Goal: Task Accomplishment & Management: Use online tool/utility

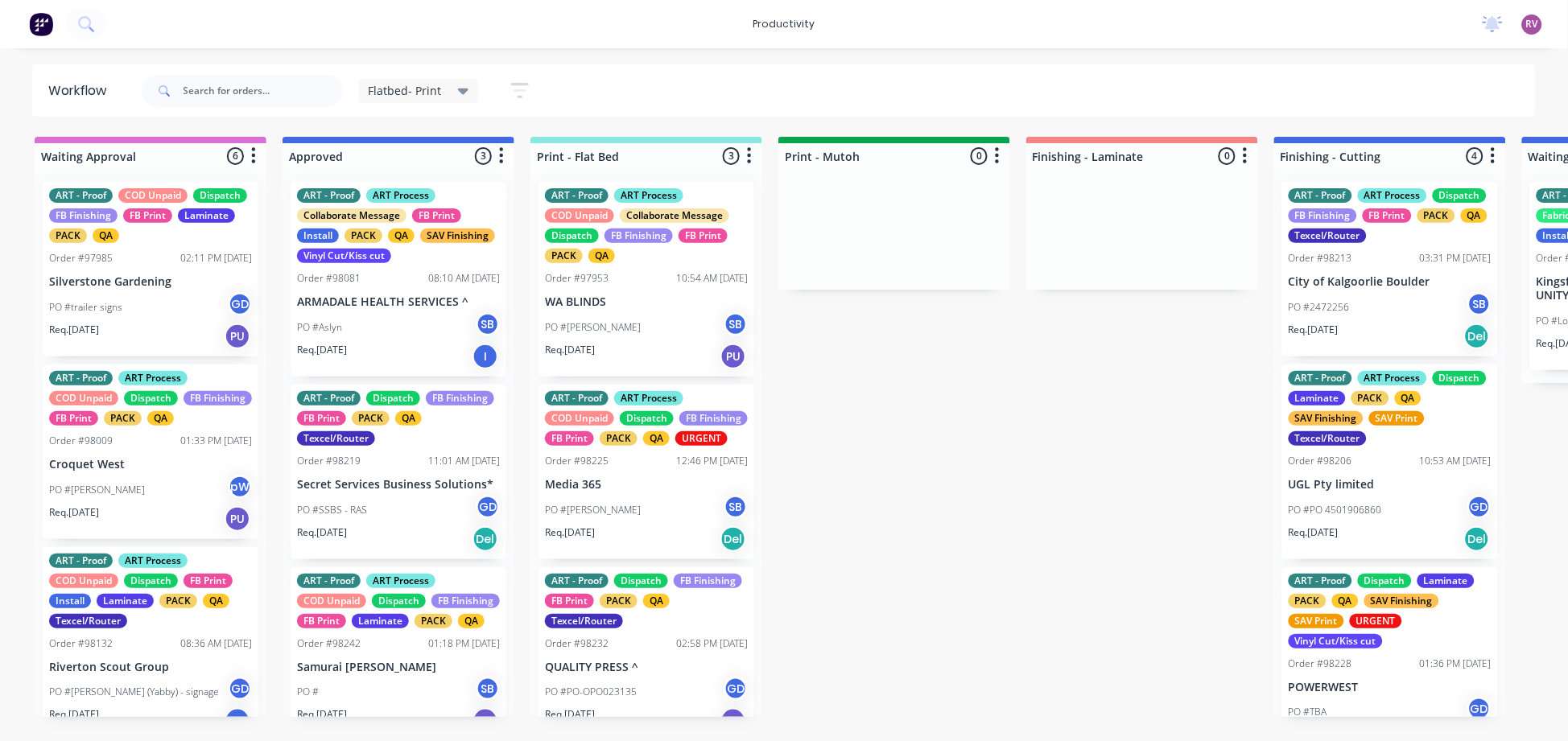
click at [656, 524] on div "PO #[PERSON_NAME]" at bounding box center [647, 510] width 203 height 30
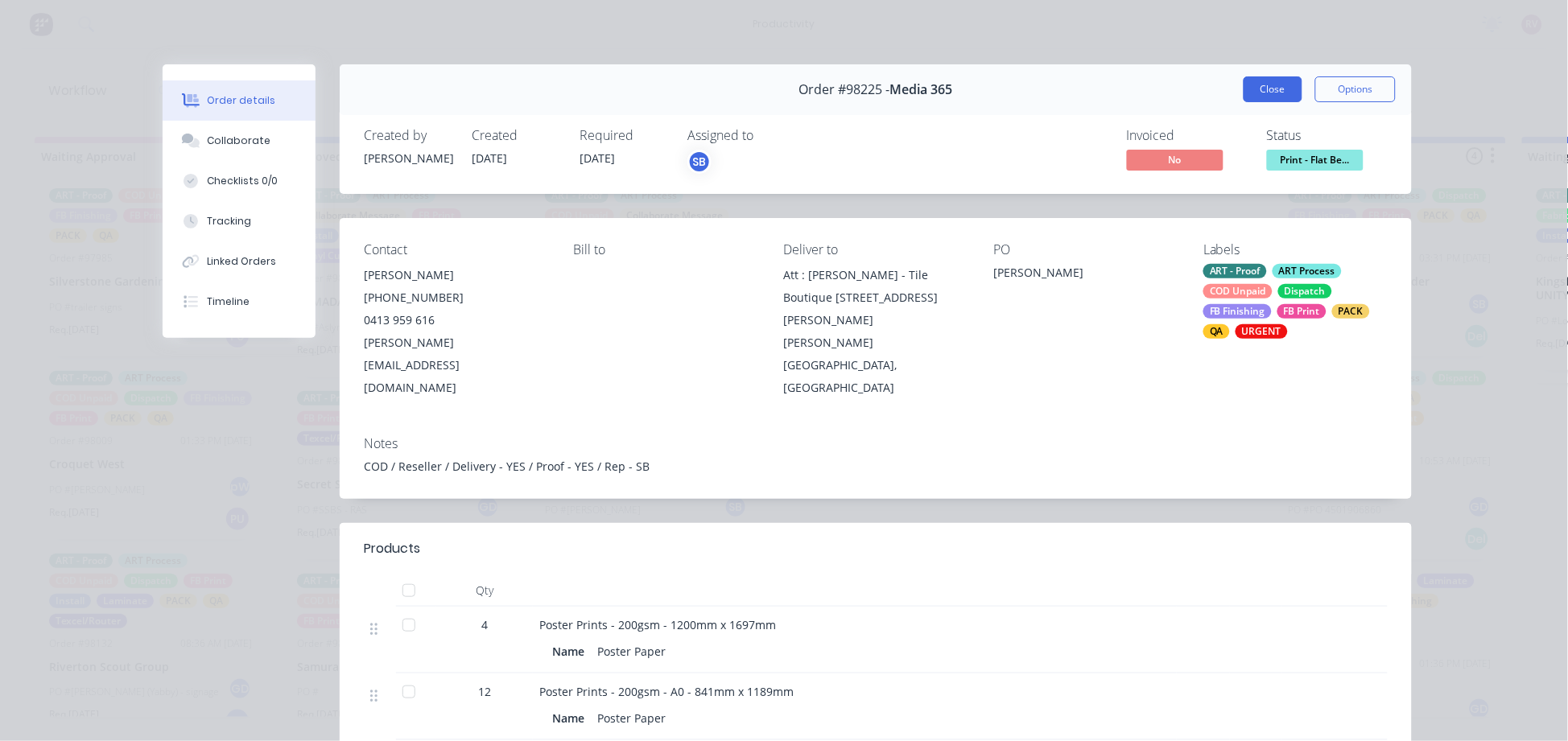
click at [1279, 90] on button "Close" at bounding box center [1273, 89] width 59 height 26
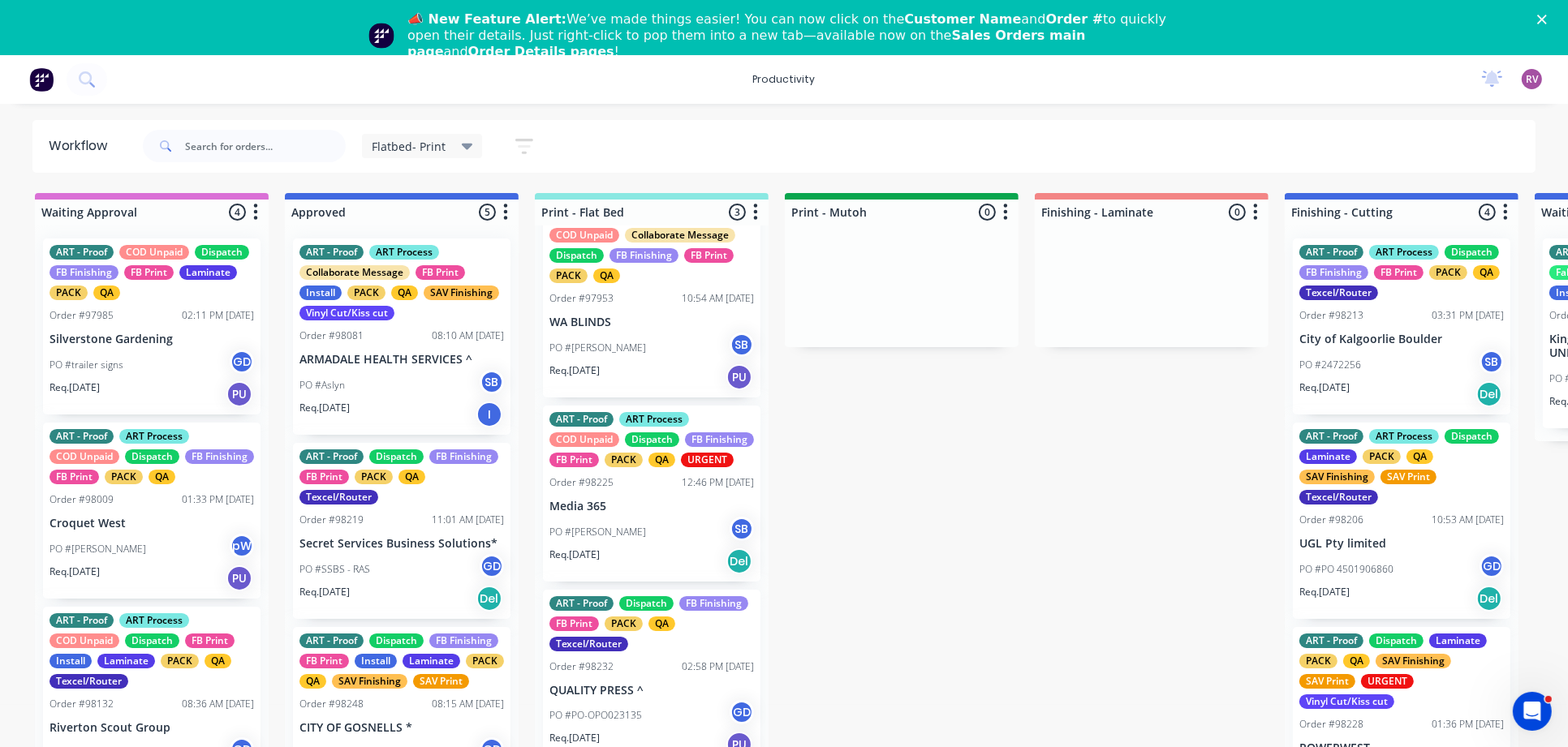
scroll to position [44, 0]
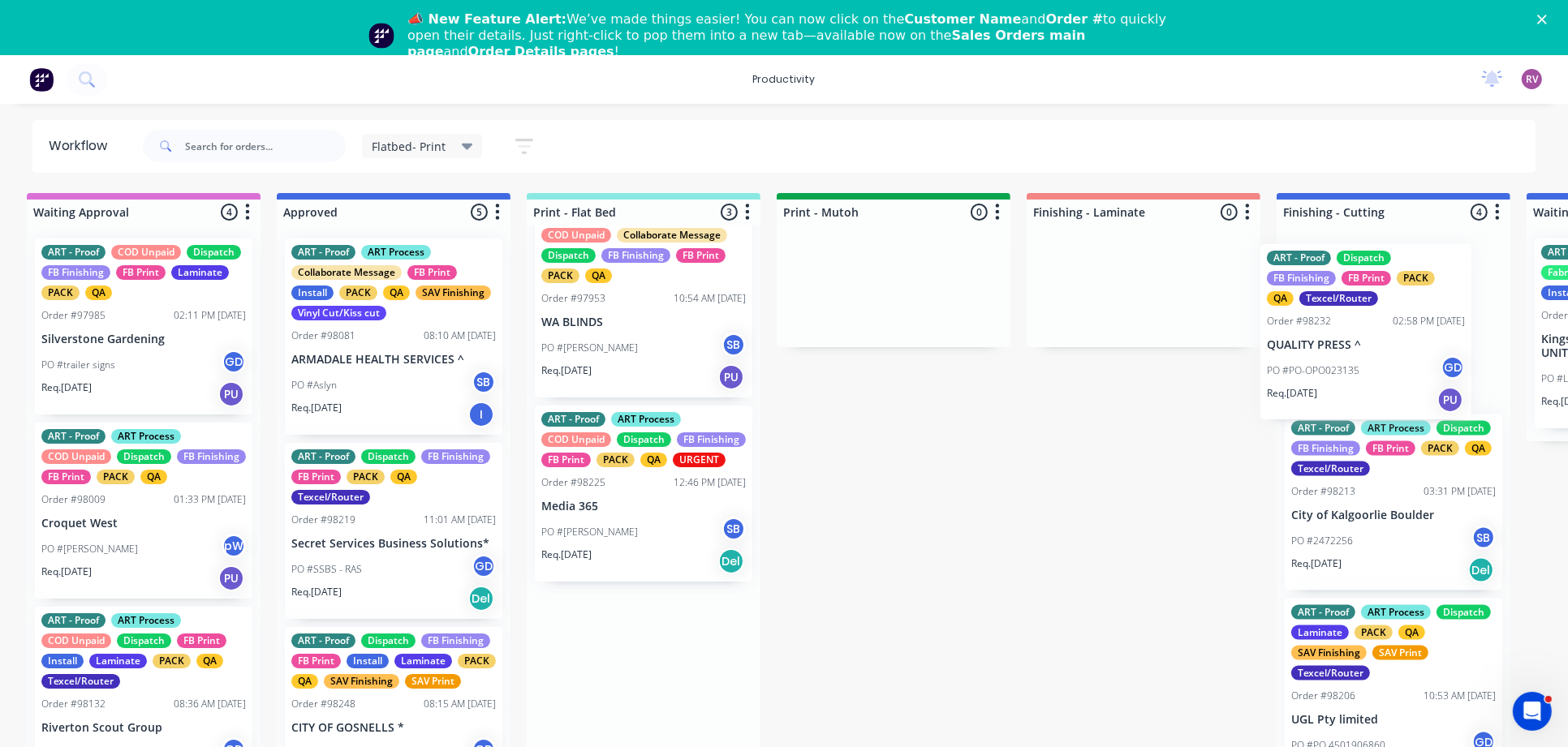
drag, startPoint x: 625, startPoint y: 702, endPoint x: 1350, endPoint y: 339, distance: 810.8
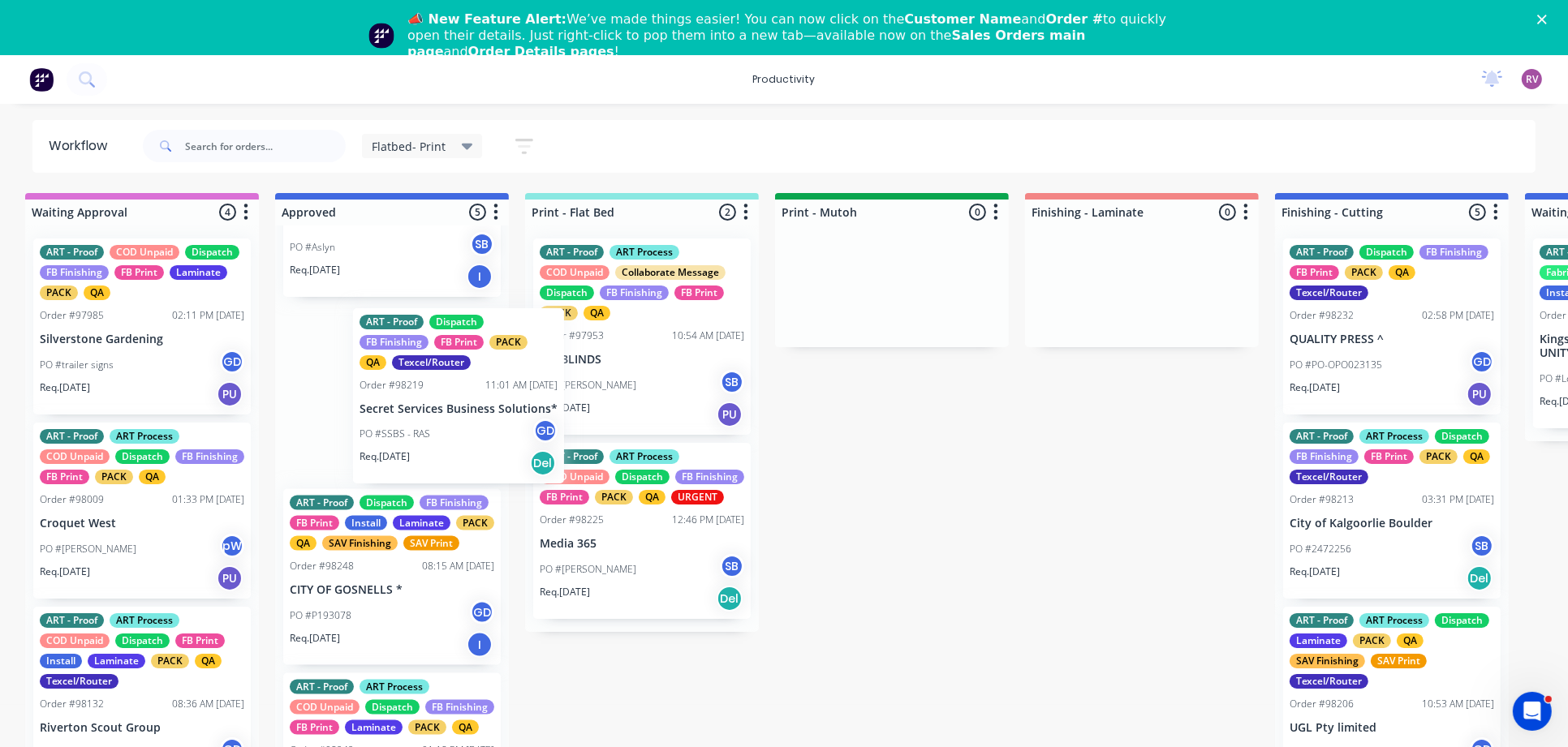
scroll to position [0, 9]
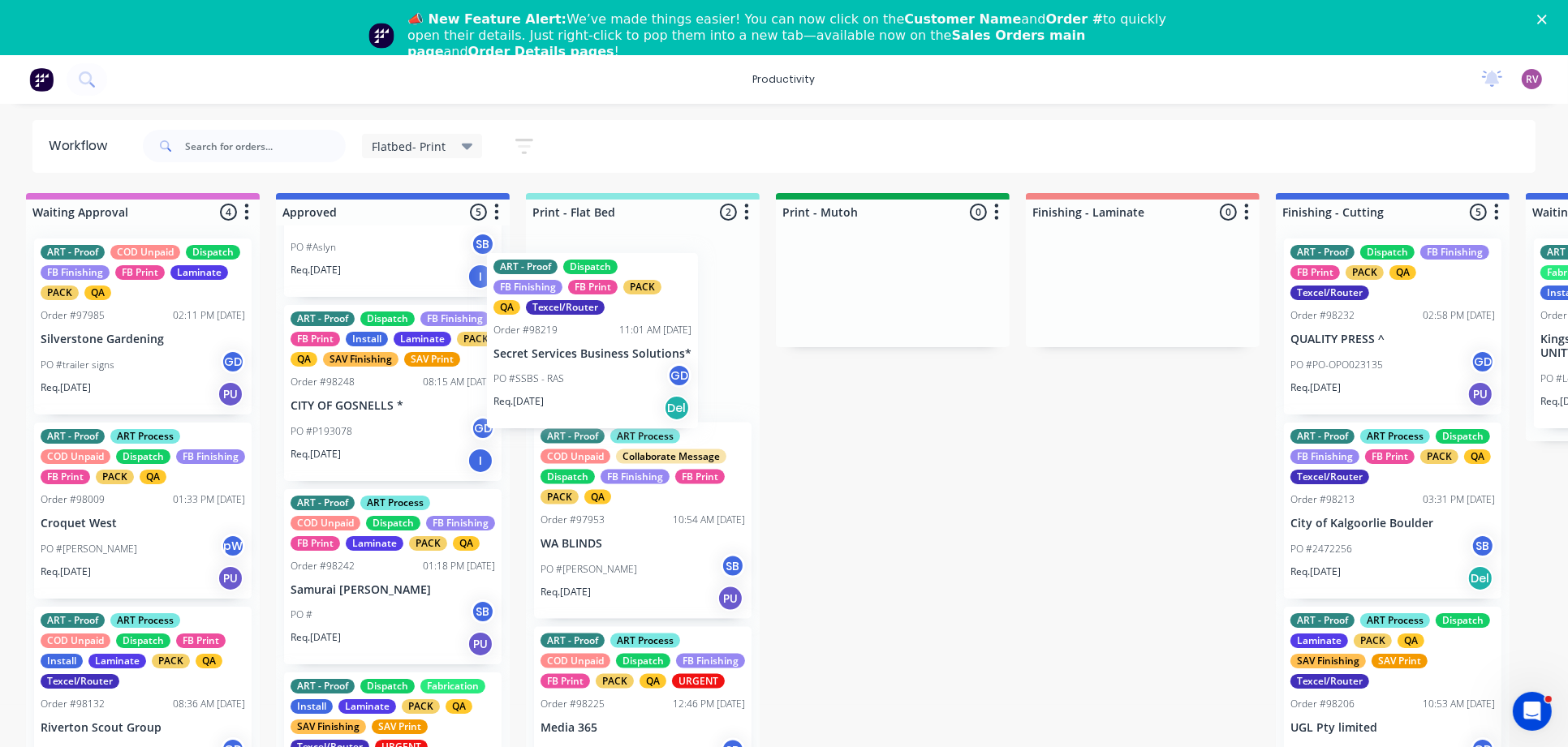
drag, startPoint x: 477, startPoint y: 445, endPoint x: 578, endPoint y: 382, distance: 119.0
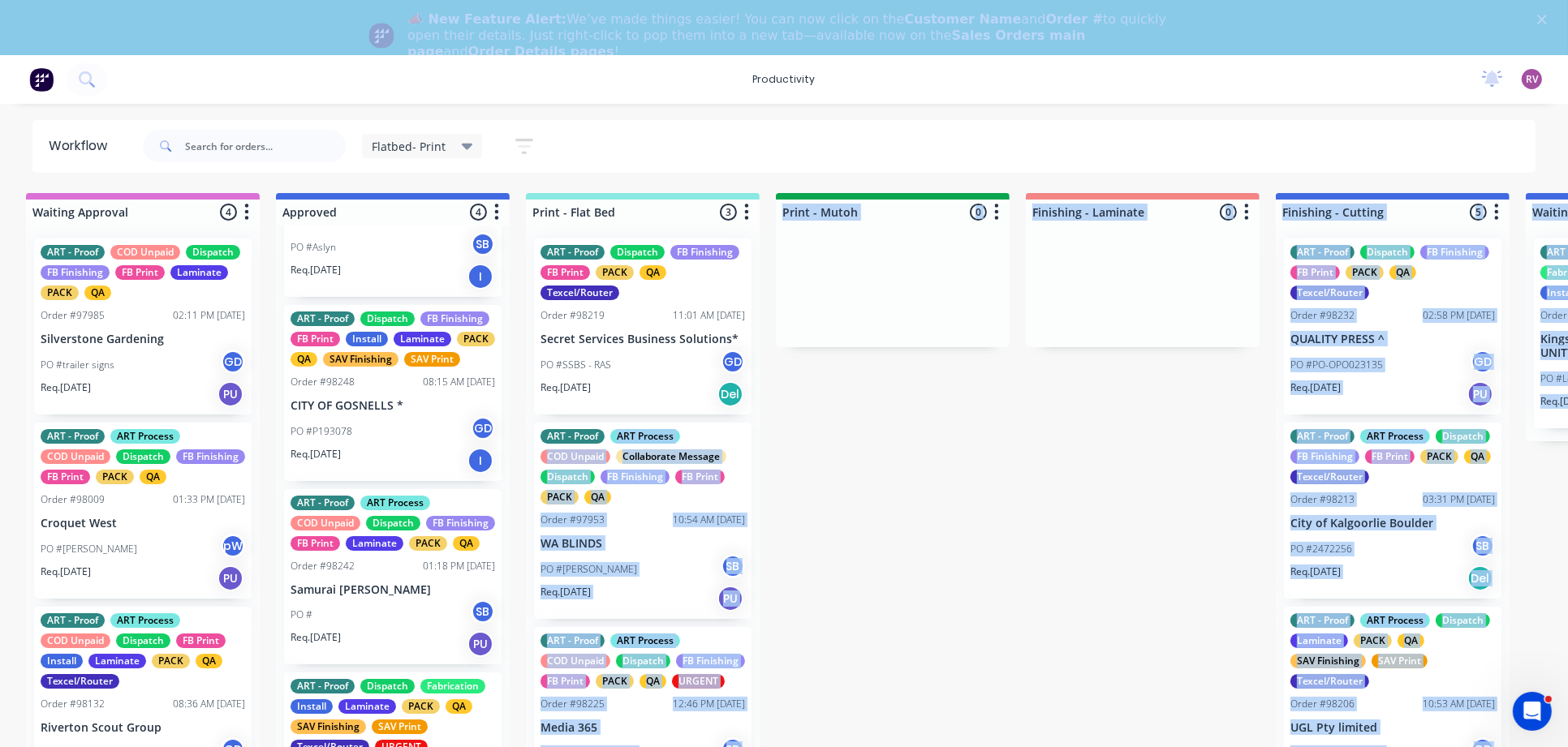
drag, startPoint x: 379, startPoint y: 465, endPoint x: 633, endPoint y: 417, distance: 258.5
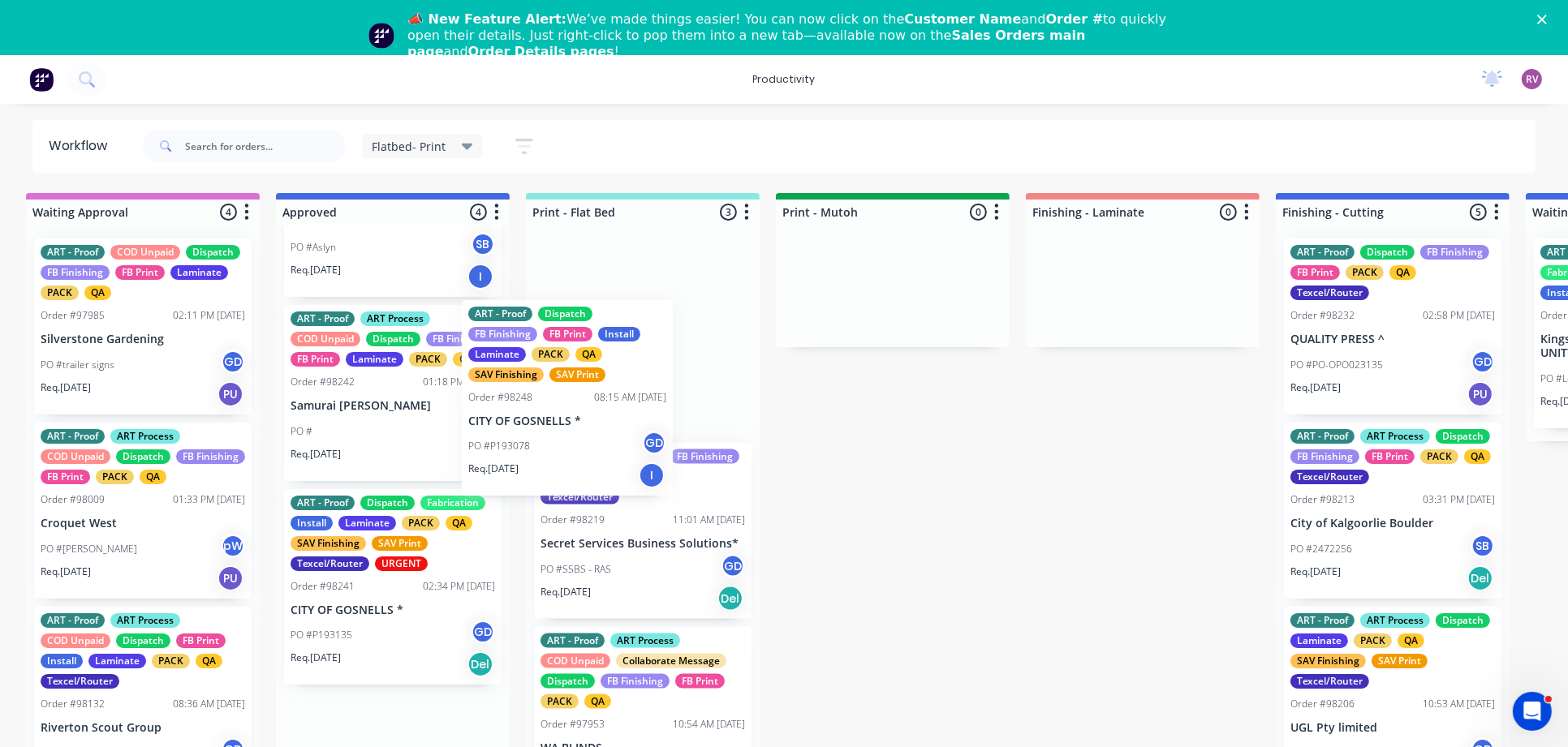
drag, startPoint x: 399, startPoint y: 448, endPoint x: 587, endPoint y: 451, distance: 188.0
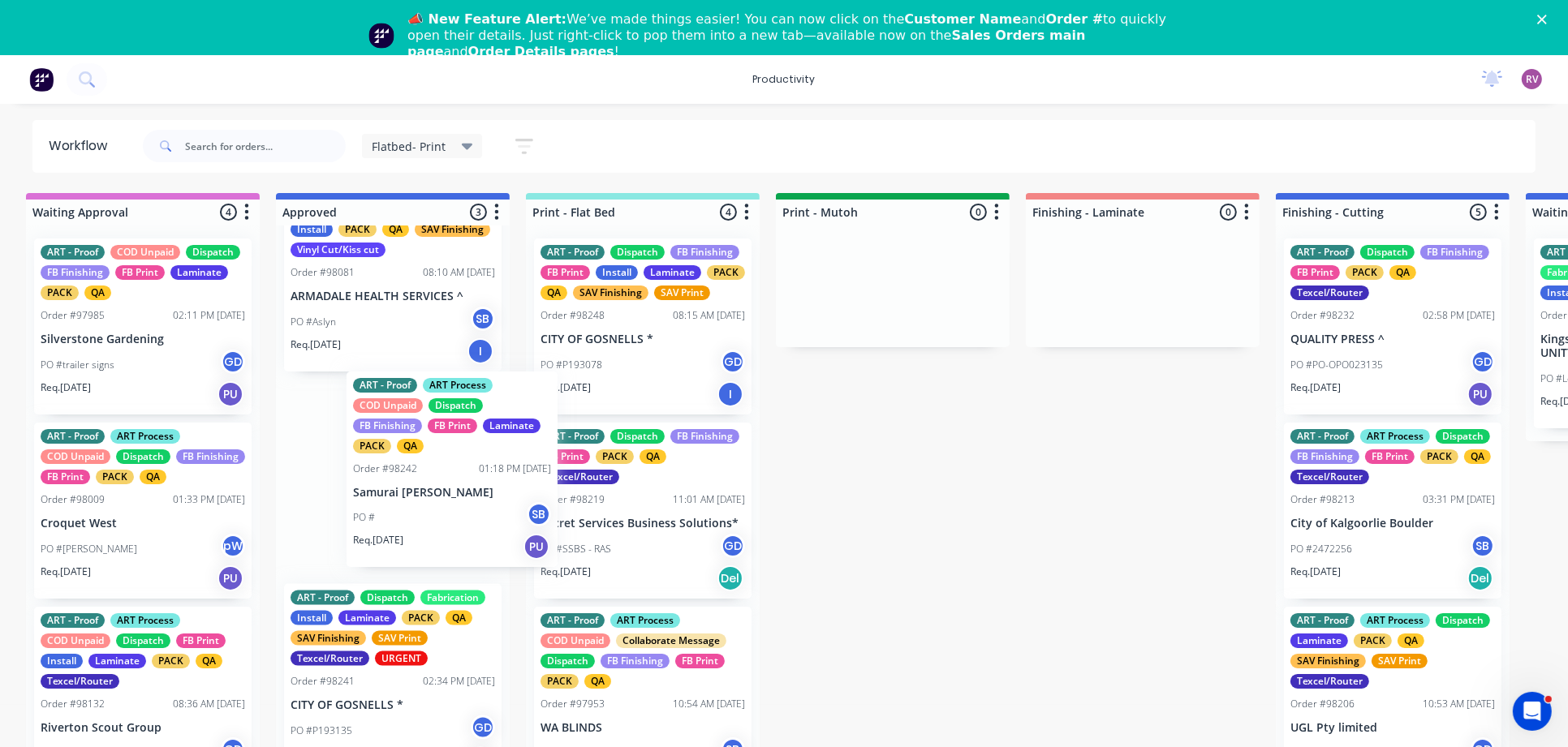
scroll to position [0, 8]
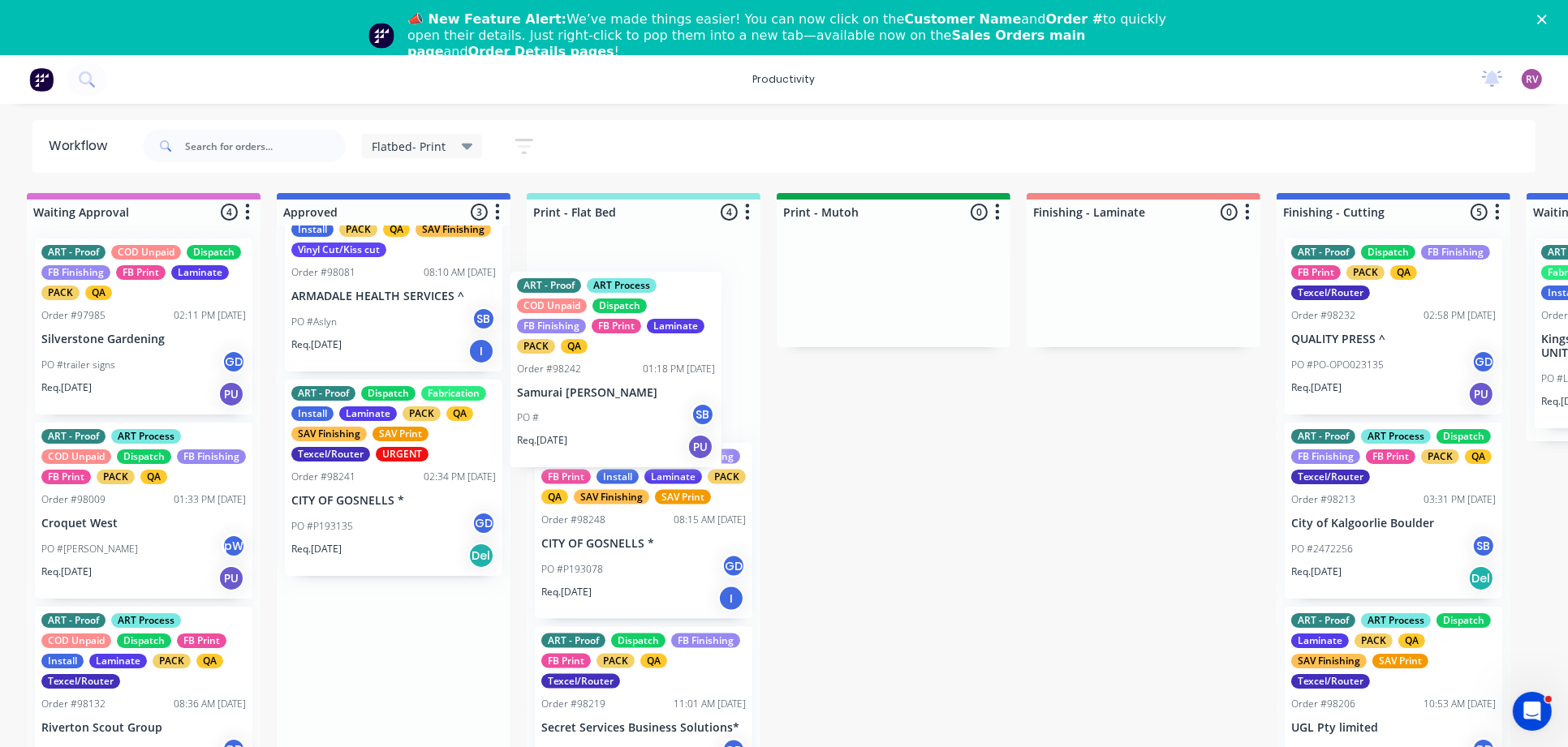
drag, startPoint x: 371, startPoint y: 464, endPoint x: 630, endPoint y: 287, distance: 313.7
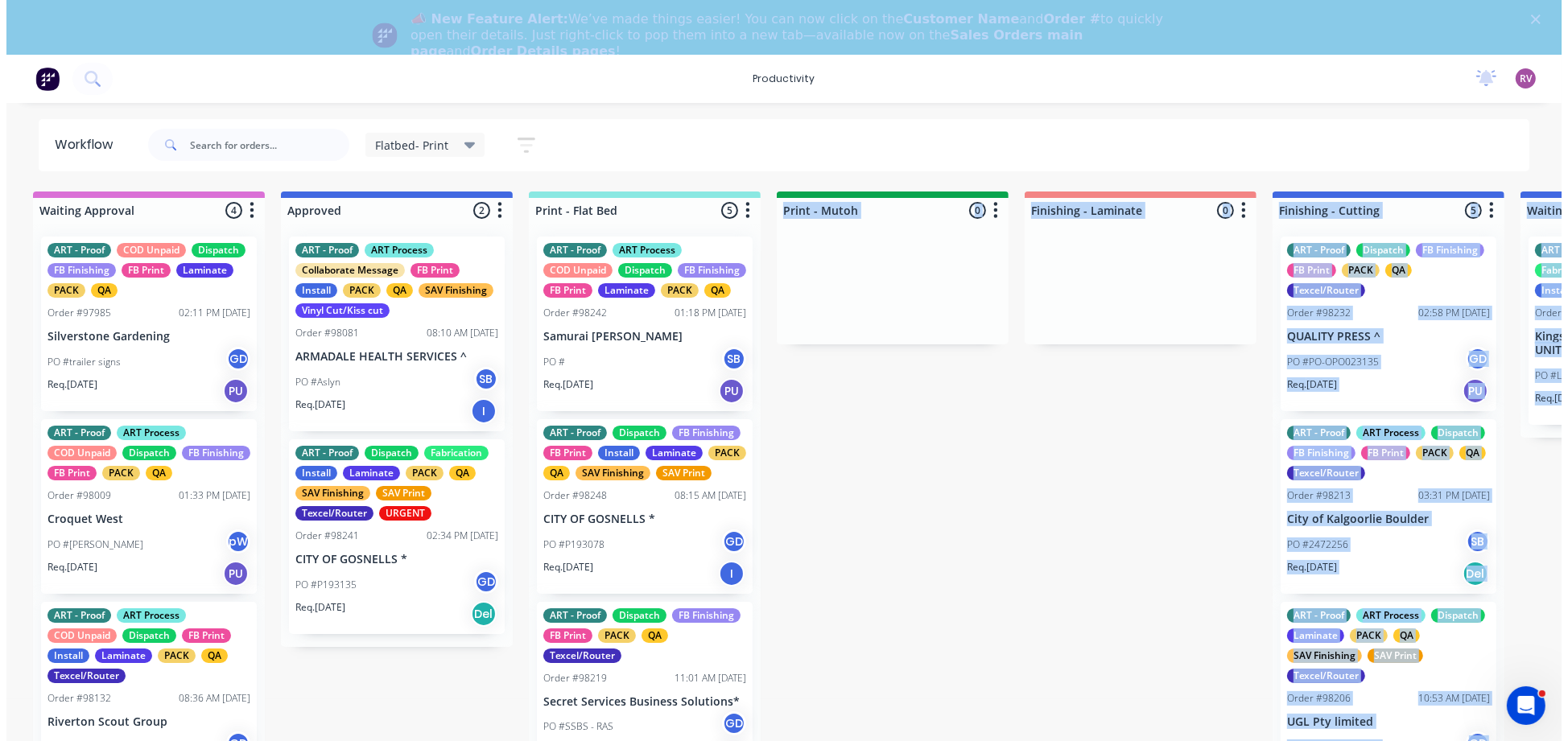
scroll to position [0, 6]
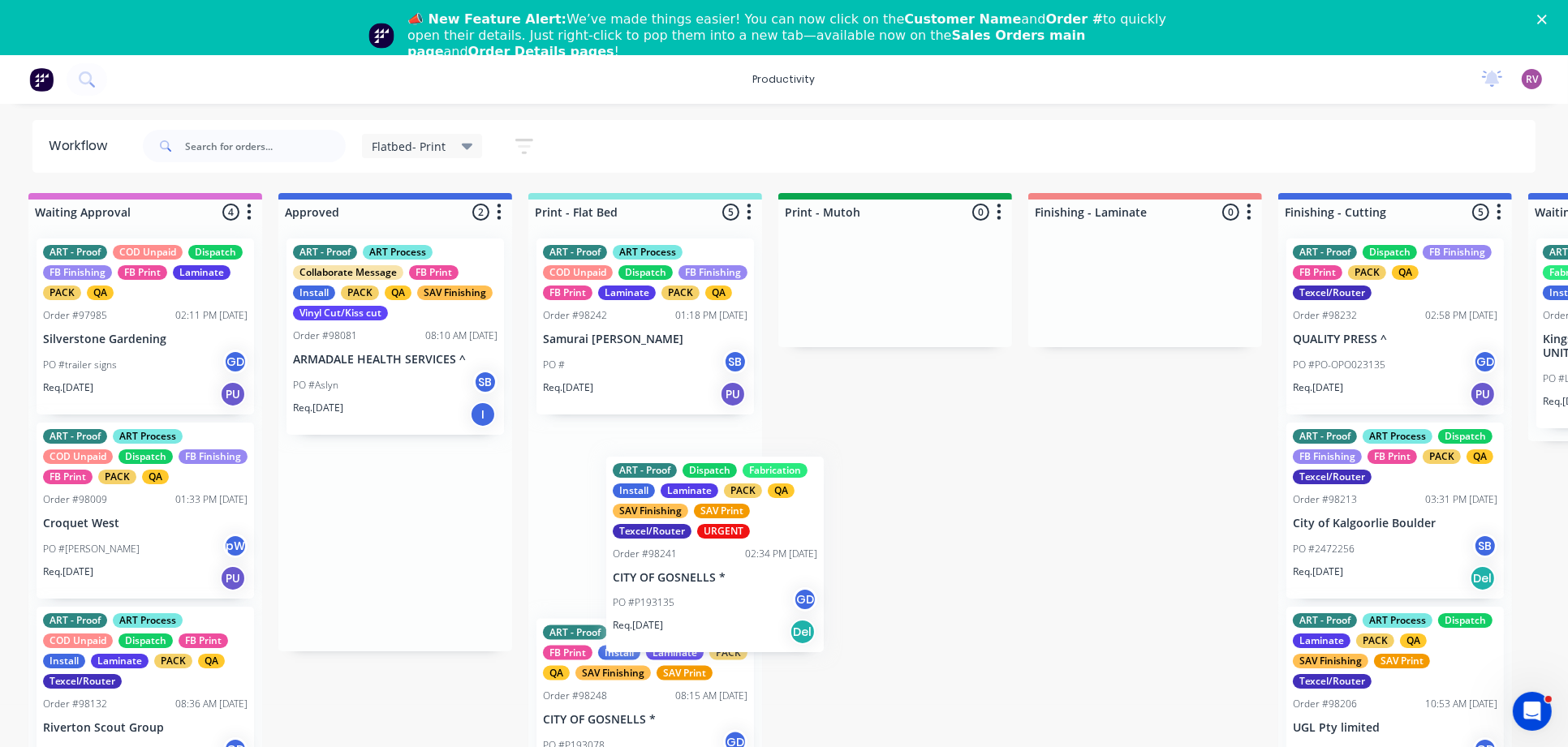
drag, startPoint x: 378, startPoint y: 598, endPoint x: 710, endPoint y: 615, distance: 332.4
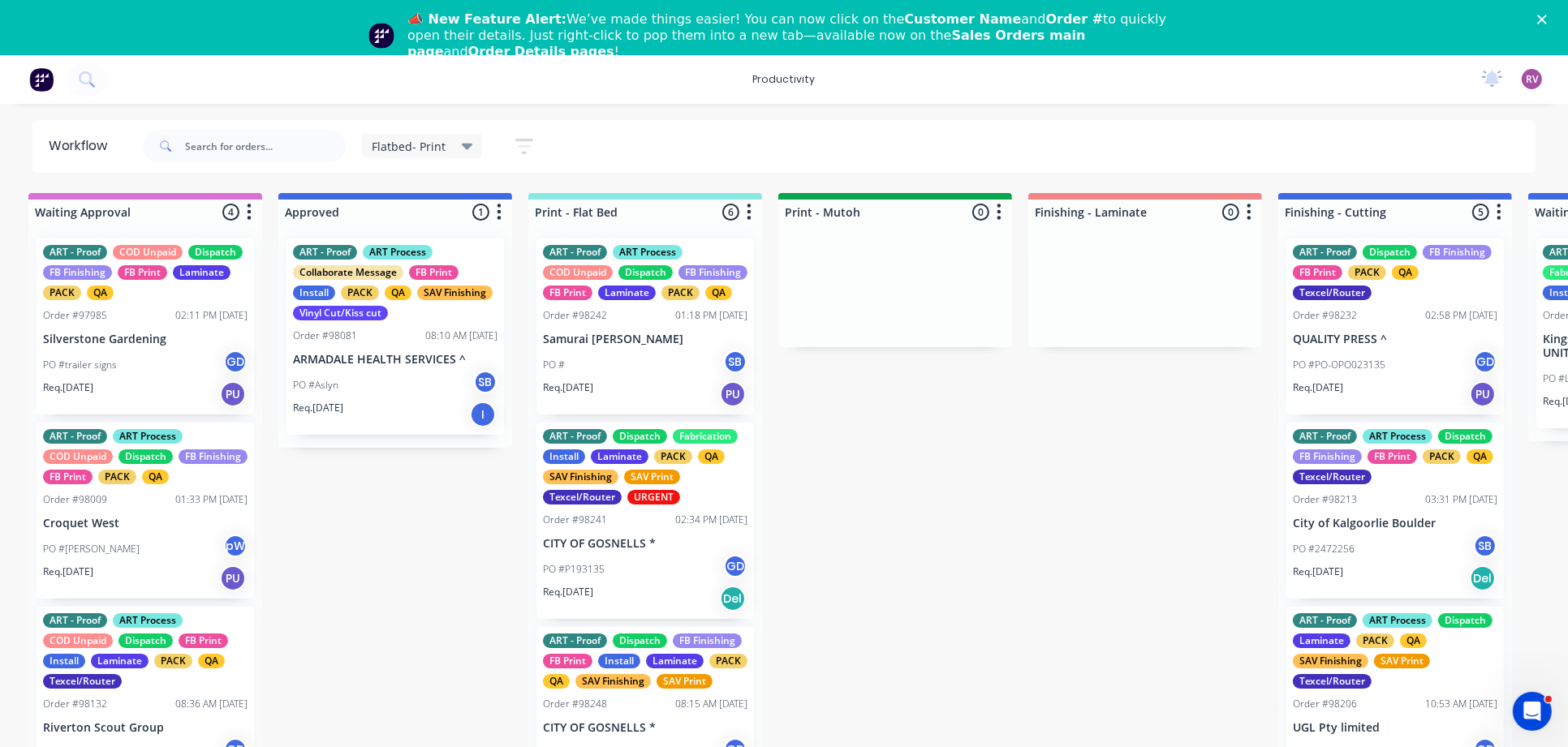
click at [1547, 17] on polygon "Close" at bounding box center [1542, 19] width 10 height 10
